Goal: Information Seeking & Learning: Learn about a topic

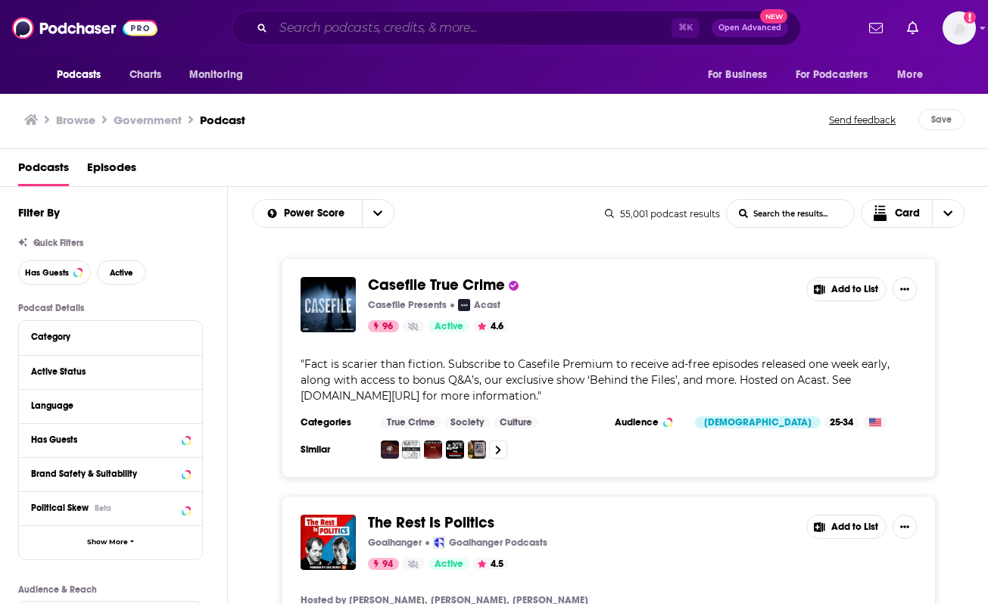
click at [344, 34] on input "Search podcasts, credits, & more..." at bounding box center [472, 28] width 398 height 24
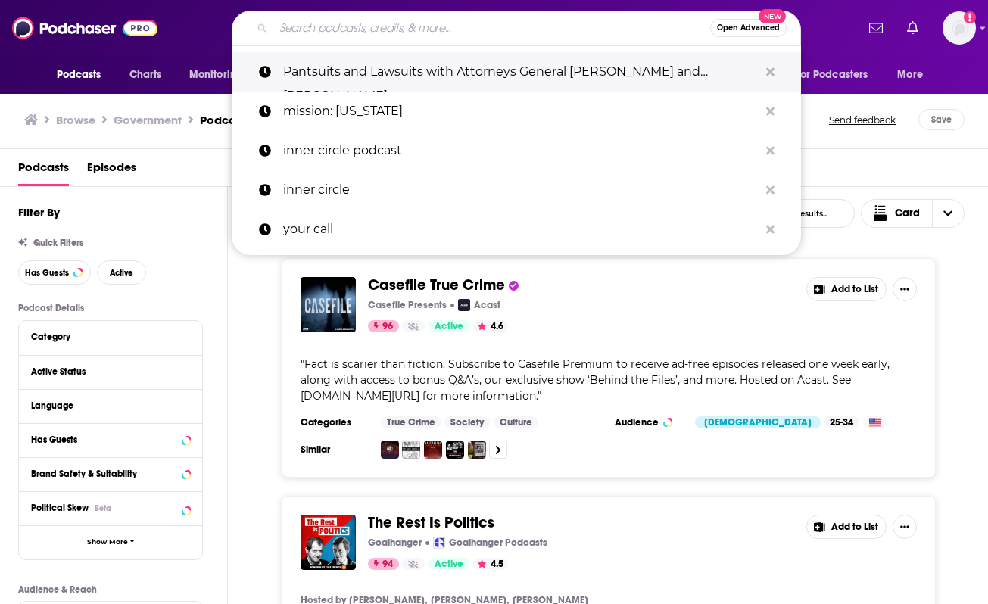
click at [395, 67] on p "Pantsuits and Lawsuits with Attorneys General [PERSON_NAME] and [PERSON_NAME]" at bounding box center [520, 71] width 475 height 39
type input "Pantsuits and Lawsuits with Attorneys General [PERSON_NAME] and [PERSON_NAME]"
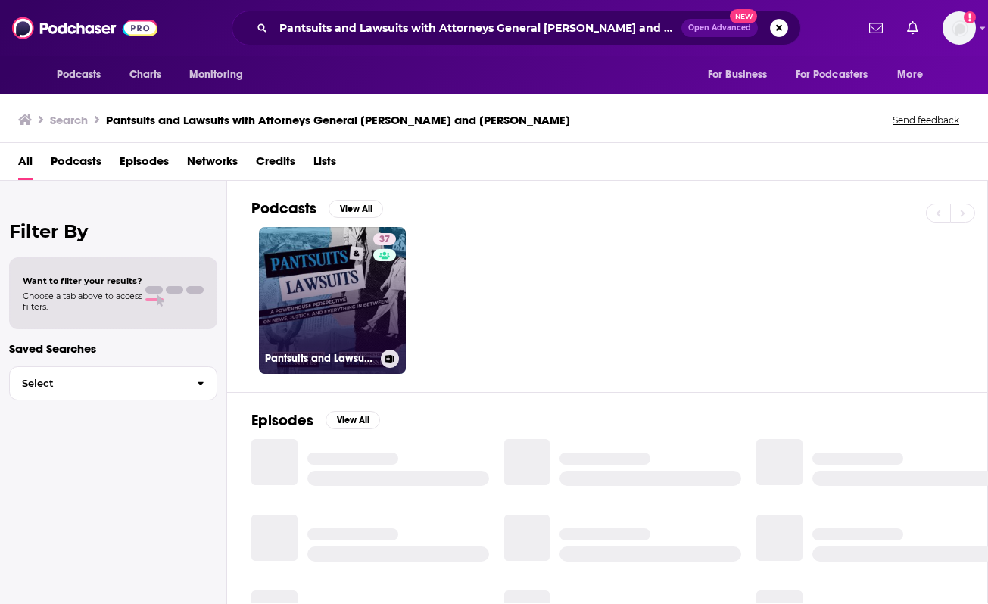
click at [325, 346] on link "37 Pantsuits and Lawsuits with Attorneys General [PERSON_NAME] and [PERSON_NAME]" at bounding box center [332, 300] width 147 height 147
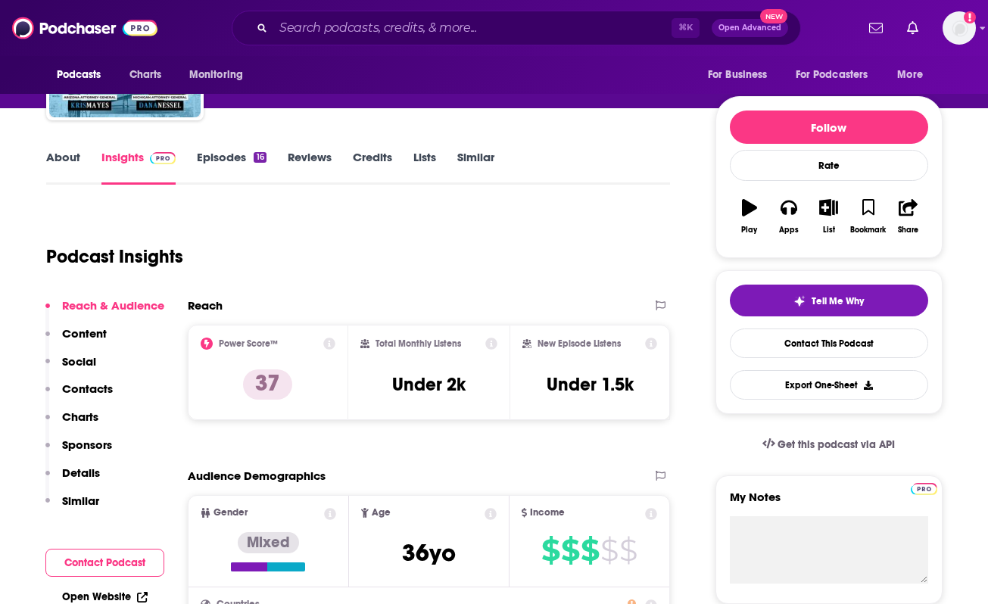
scroll to position [206, 0]
